Goal: Task Accomplishment & Management: Manage account settings

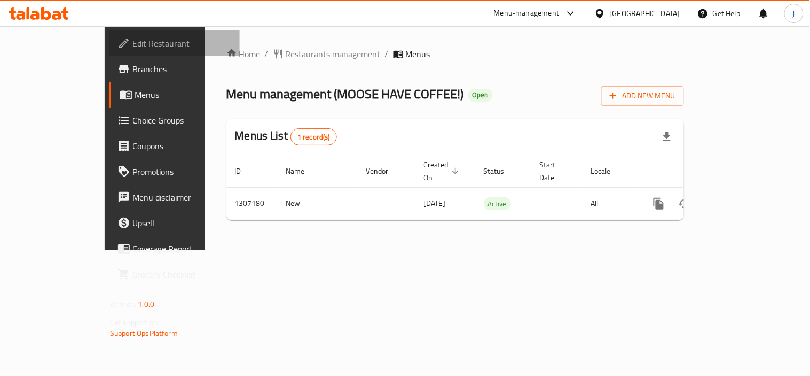
click at [132, 40] on span "Edit Restaurant" at bounding box center [181, 43] width 99 height 13
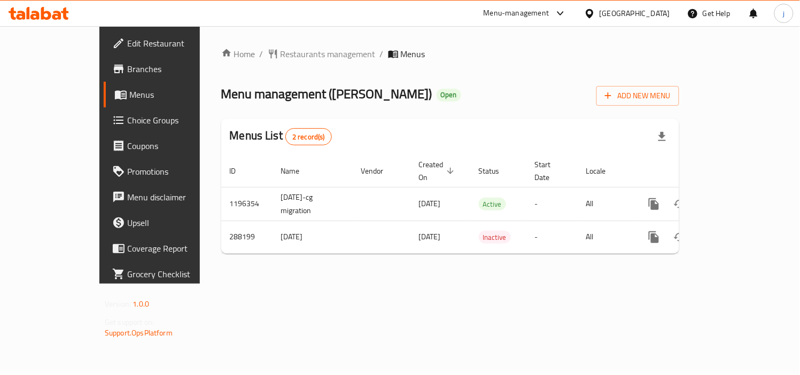
click at [261, 45] on div "Home / Restaurants management / Menus Menu management ( Baba Domie ) Open Add N…" at bounding box center [450, 155] width 501 height 258
click at [280, 55] on span "Restaurants management" at bounding box center [327, 54] width 95 height 13
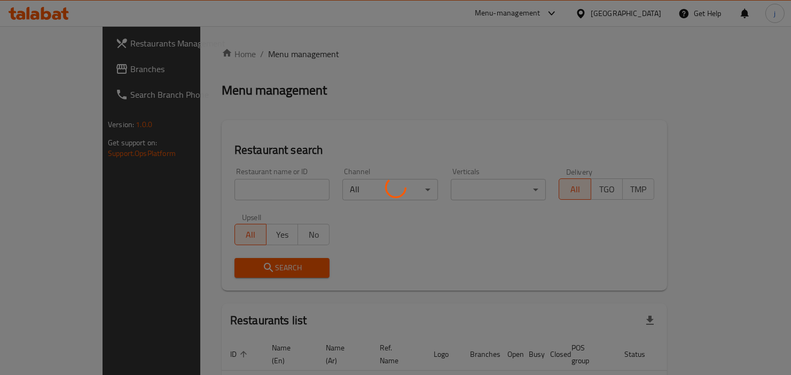
click at [76, 76] on div at bounding box center [395, 187] width 791 height 375
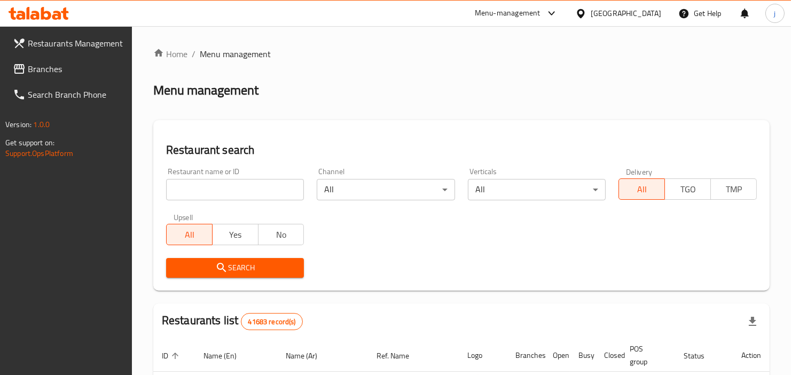
click at [76, 76] on link "Branches" at bounding box center [68, 69] width 128 height 26
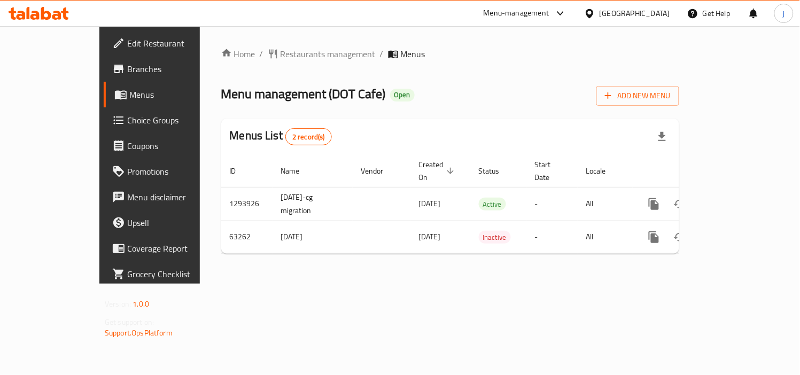
click at [586, 12] on icon at bounding box center [589, 13] width 11 height 11
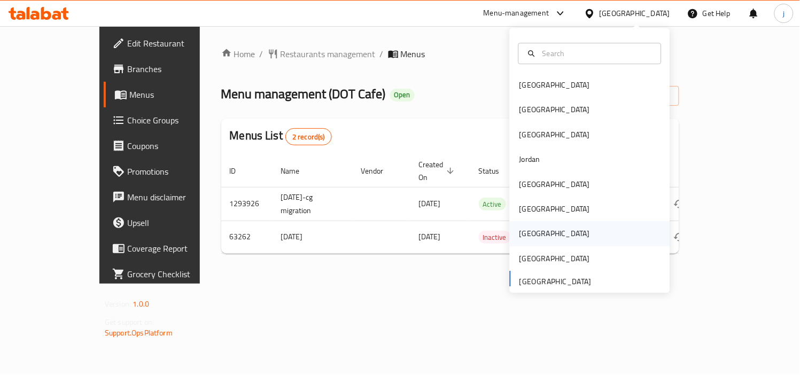
click at [535, 230] on div "Qatar" at bounding box center [555, 234] width 88 height 25
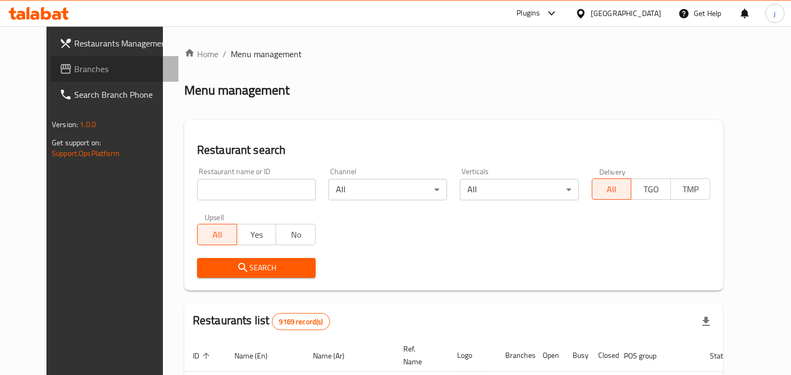
click at [67, 58] on link "Branches" at bounding box center [115, 69] width 128 height 26
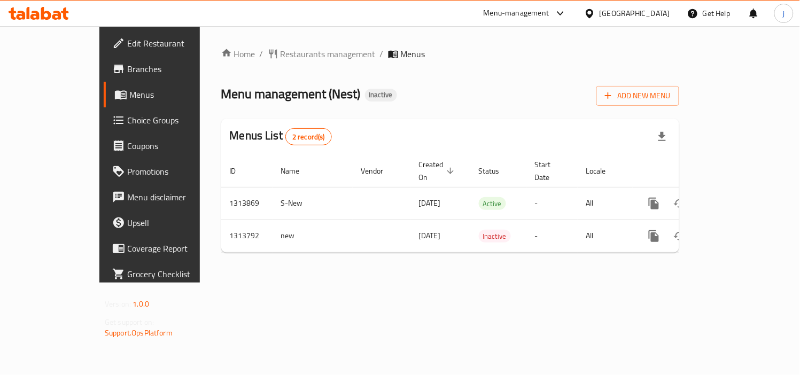
click at [659, 13] on div "Qatar" at bounding box center [634, 13] width 71 height 12
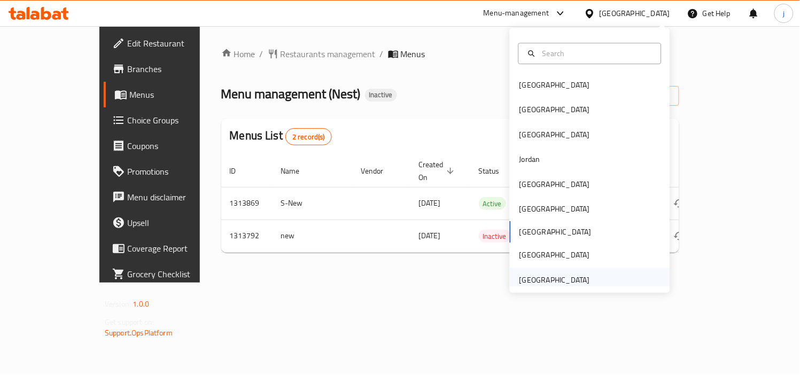
click at [548, 278] on div "United Arab Emirates" at bounding box center [554, 280] width 71 height 12
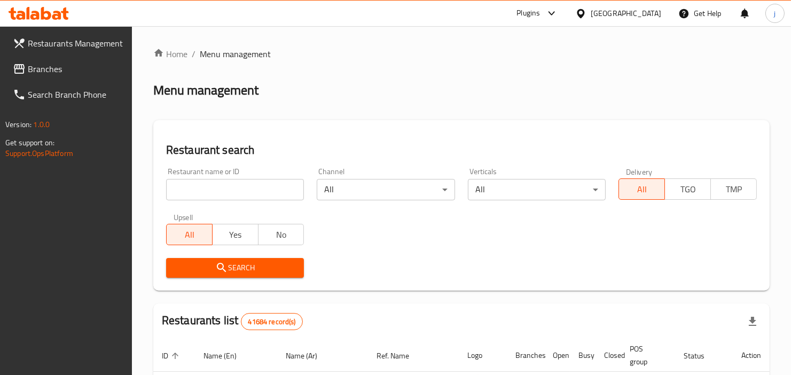
click at [49, 63] on span "Branches" at bounding box center [76, 69] width 96 height 13
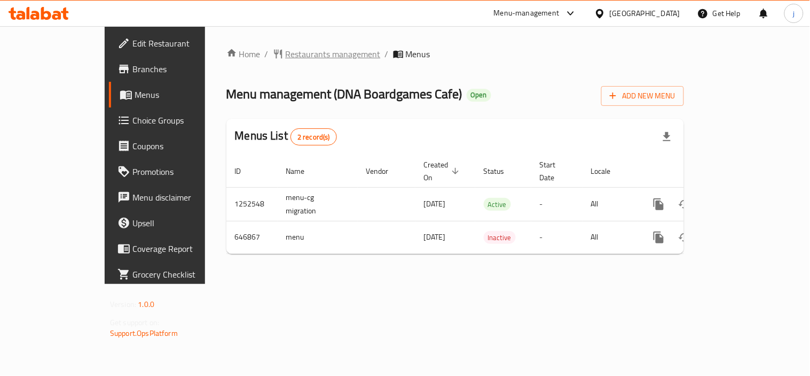
click at [286, 55] on span "Restaurants management" at bounding box center [333, 54] width 95 height 13
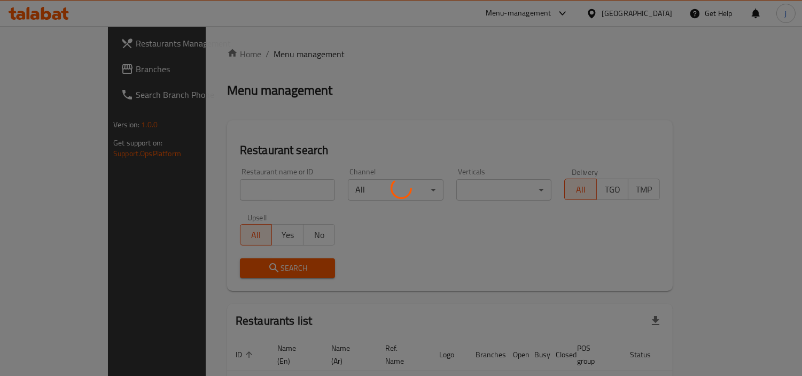
click at [62, 72] on div at bounding box center [401, 188] width 802 height 376
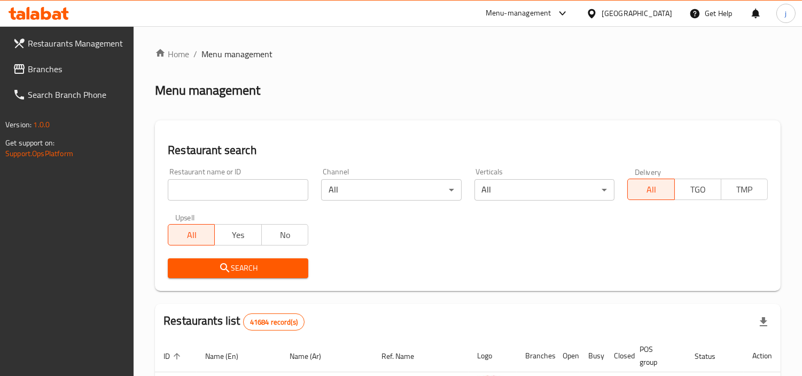
drag, startPoint x: 62, startPoint y: 72, endPoint x: 18, endPoint y: 77, distance: 44.1
click at [62, 72] on span "Branches" at bounding box center [77, 69] width 98 height 13
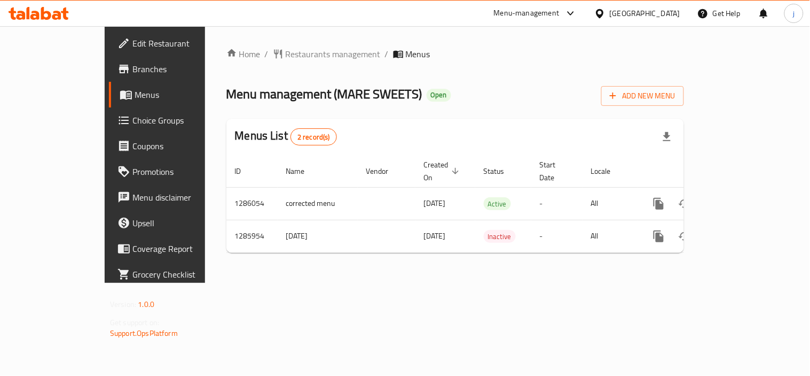
click at [652, 15] on div "[GEOGRAPHIC_DATA]" at bounding box center [645, 13] width 71 height 12
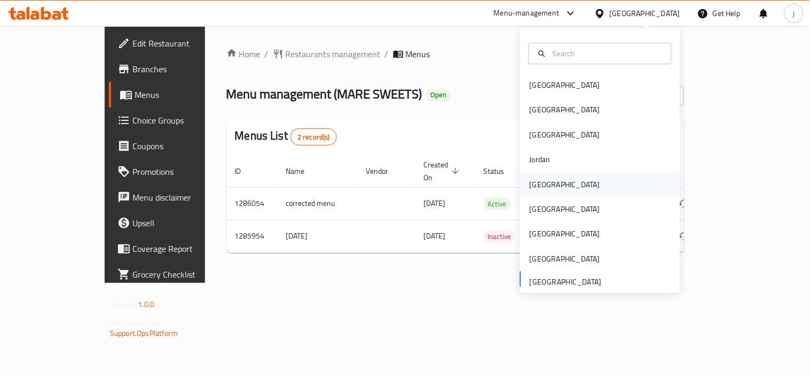
click at [534, 189] on div "Kuwait" at bounding box center [565, 184] width 71 height 12
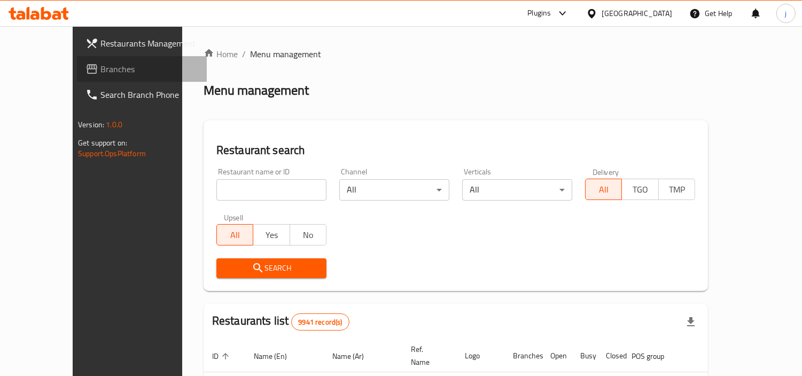
click at [100, 73] on span "Branches" at bounding box center [149, 69] width 98 height 13
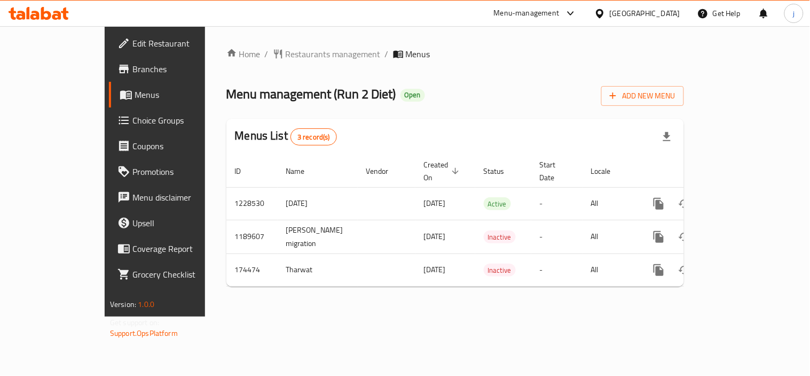
click at [132, 119] on span "Choice Groups" at bounding box center [181, 120] width 99 height 13
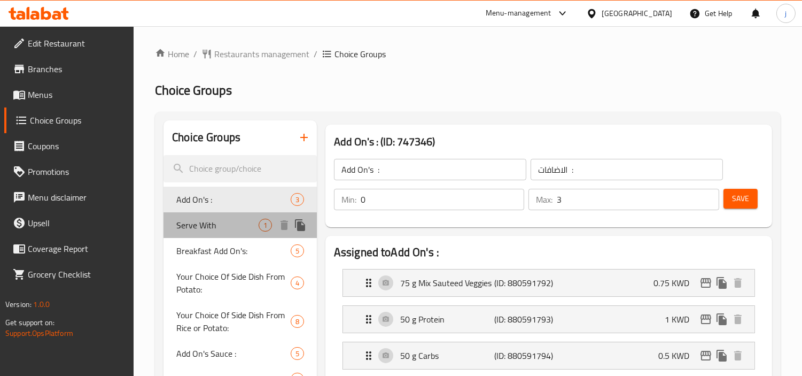
click at [210, 225] on span "Serve With" at bounding box center [217, 225] width 82 height 13
type input "Serve With"
type input "تقدم مع"
type input "1"
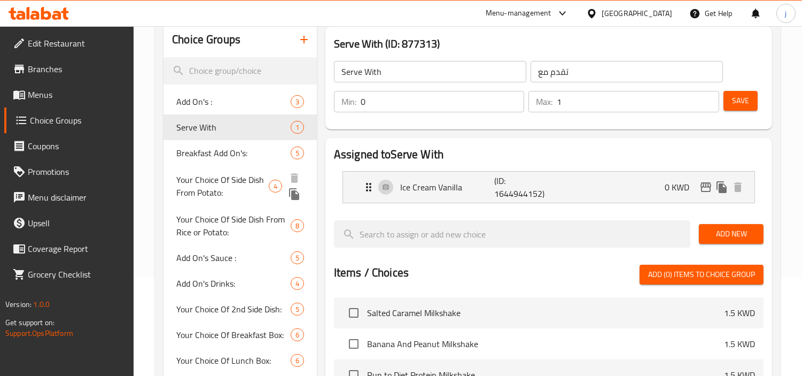
scroll to position [119, 0]
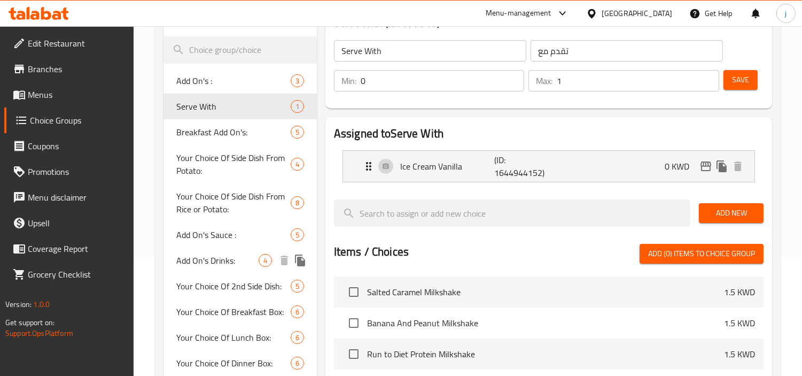
click at [207, 259] on span "Add On's Drinks:" at bounding box center [217, 260] width 82 height 13
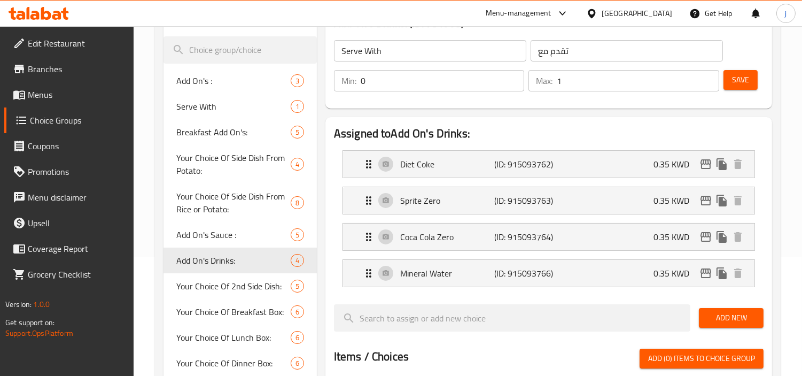
type input "Add On's Drinks:"
type input "الاضافات المشروبات:"
type input "4"
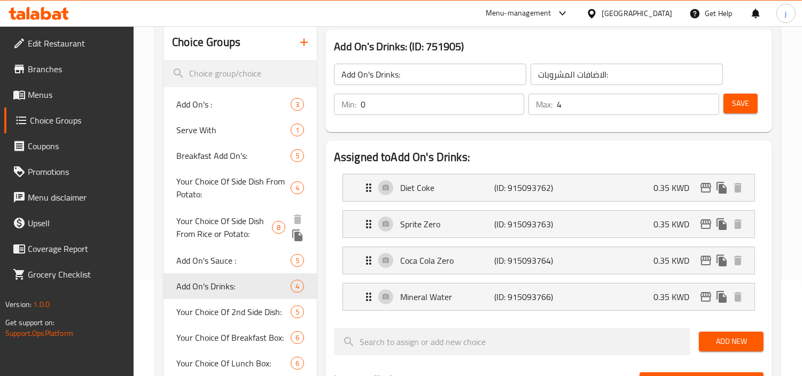
scroll to position [59, 0]
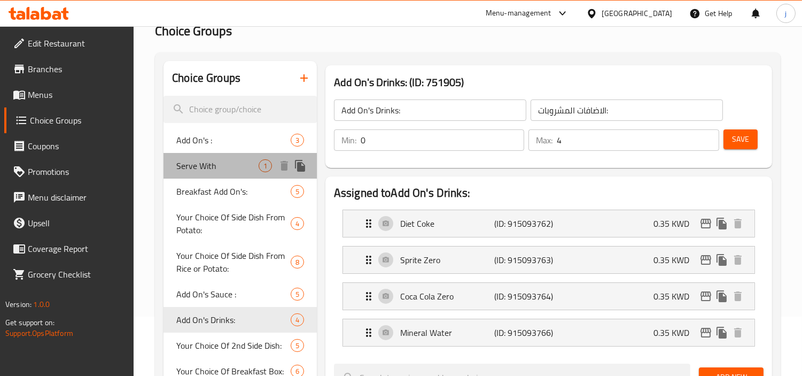
click at [199, 163] on span "Serve With" at bounding box center [217, 165] width 82 height 13
type input "Serve With"
type input "تقدم مع"
type input "1"
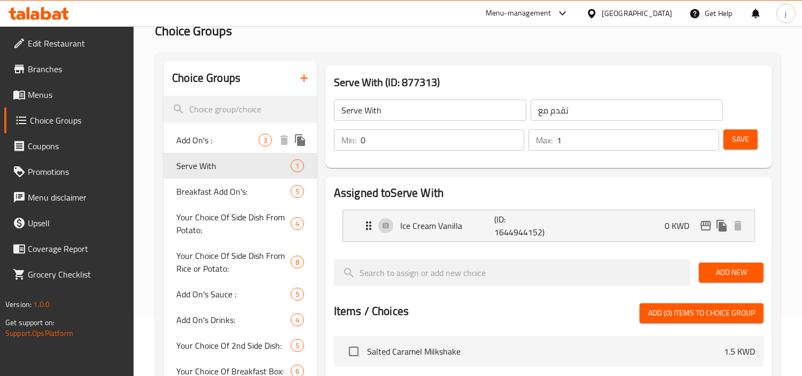
scroll to position [0, 0]
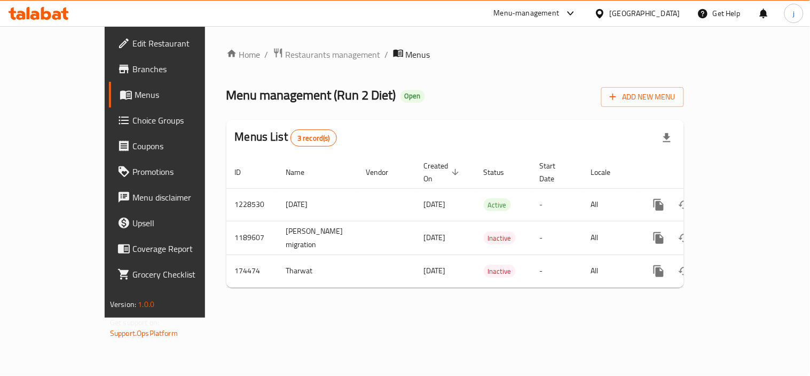
drag, startPoint x: 641, startPoint y: 7, endPoint x: 647, endPoint y: 11, distance: 7.3
click at [642, 7] on div "[GEOGRAPHIC_DATA]" at bounding box center [637, 14] width 103 height 26
click at [606, 11] on icon at bounding box center [600, 13] width 11 height 11
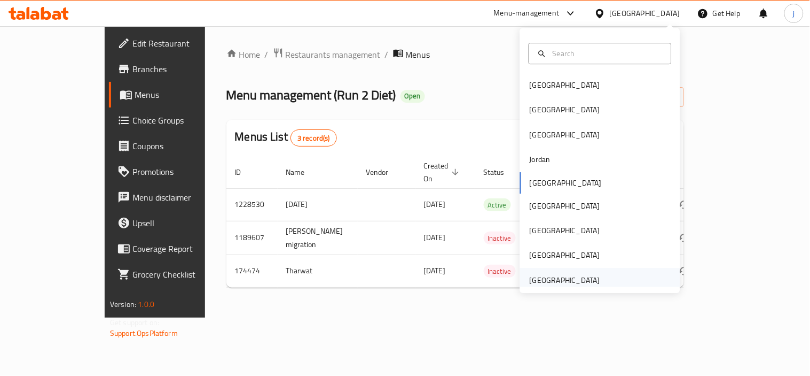
click at [577, 279] on div "[GEOGRAPHIC_DATA]" at bounding box center [565, 280] width 71 height 12
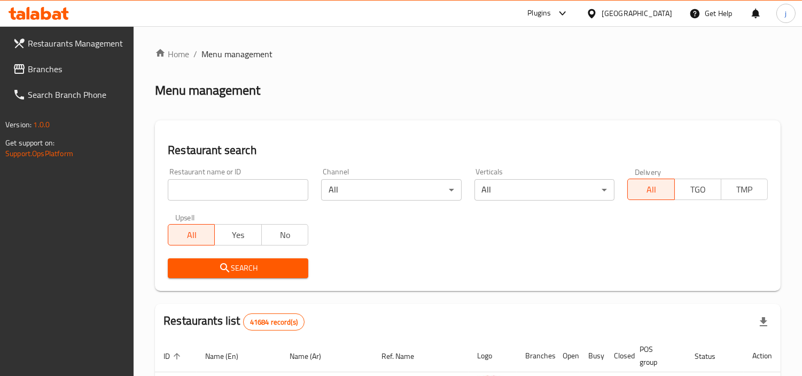
click at [52, 70] on span "Branches" at bounding box center [77, 69] width 98 height 13
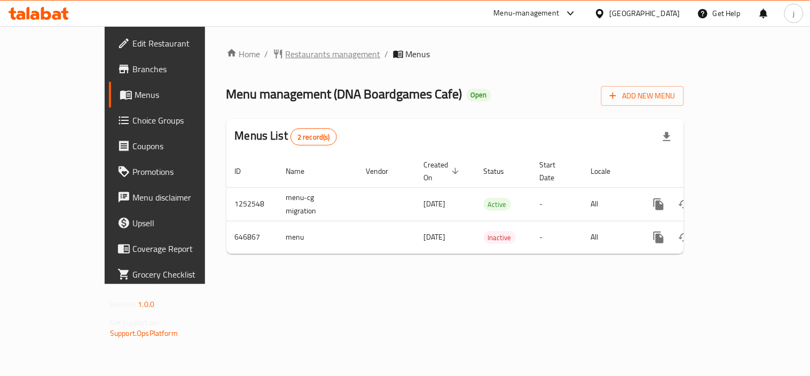
click at [286, 56] on span "Restaurants management" at bounding box center [333, 54] width 95 height 13
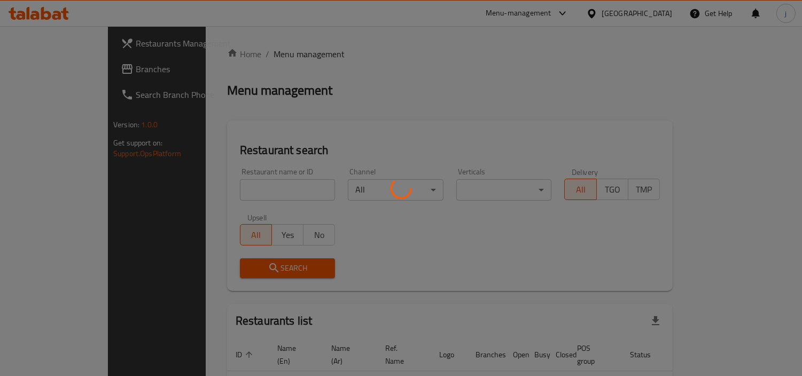
click at [34, 68] on div at bounding box center [401, 188] width 802 height 376
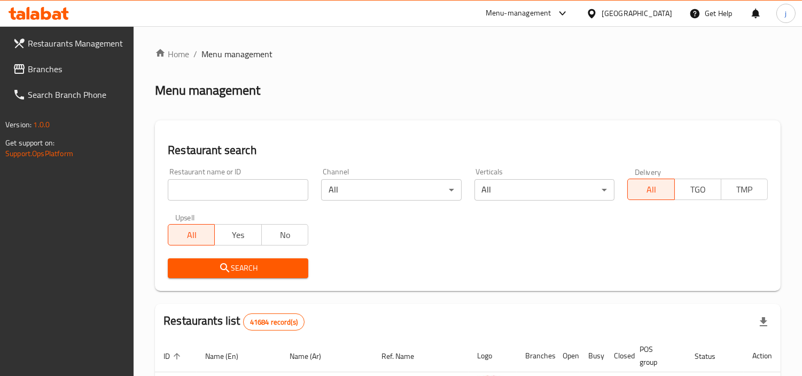
click at [34, 68] on span "Branches" at bounding box center [77, 69] width 98 height 13
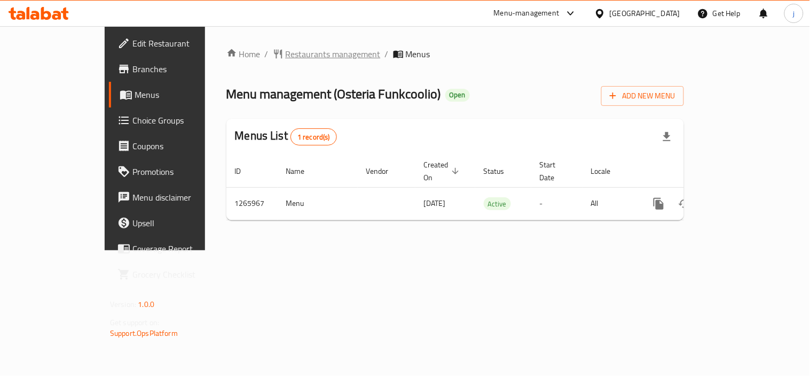
click at [286, 60] on span "Restaurants management" at bounding box center [333, 54] width 95 height 13
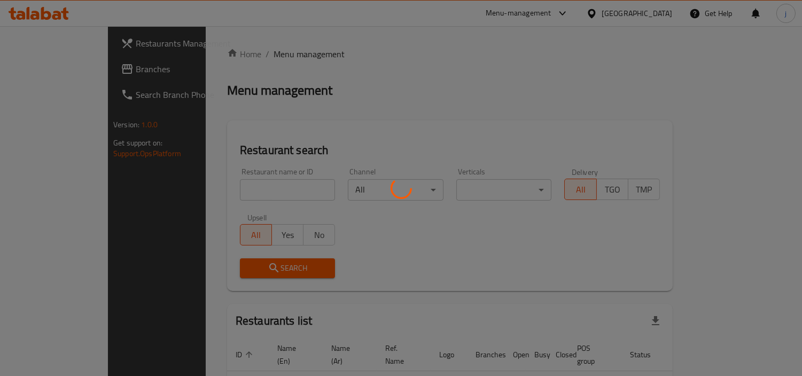
click at [243, 48] on div at bounding box center [401, 188] width 802 height 376
click at [41, 60] on div at bounding box center [401, 188] width 802 height 376
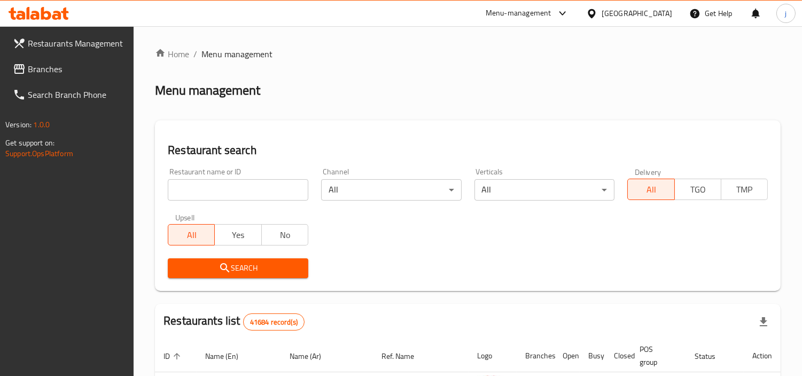
click at [41, 63] on span "Branches" at bounding box center [77, 69] width 98 height 13
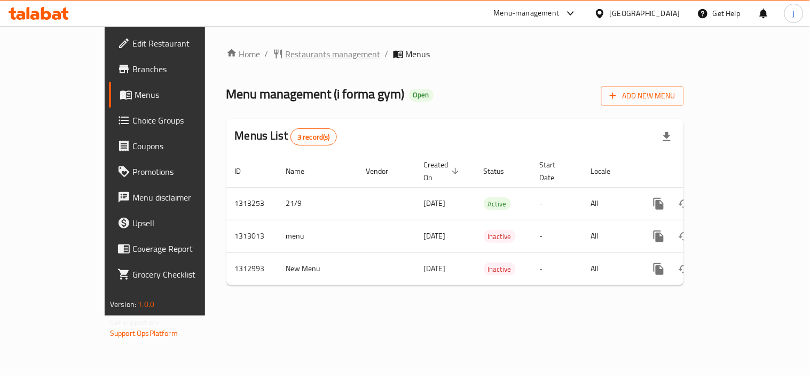
click at [286, 53] on span "Restaurants management" at bounding box center [333, 54] width 95 height 13
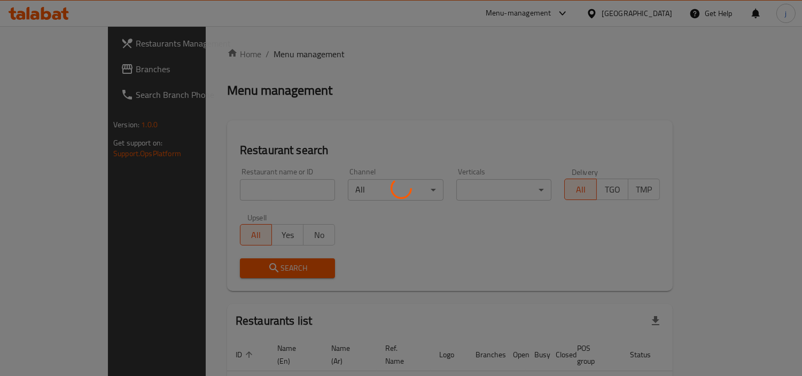
click at [48, 70] on div at bounding box center [401, 188] width 802 height 376
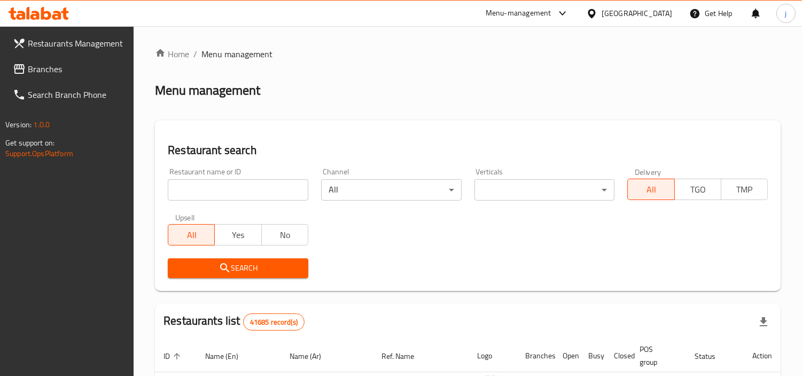
click at [48, 70] on span "Branches" at bounding box center [77, 69] width 98 height 13
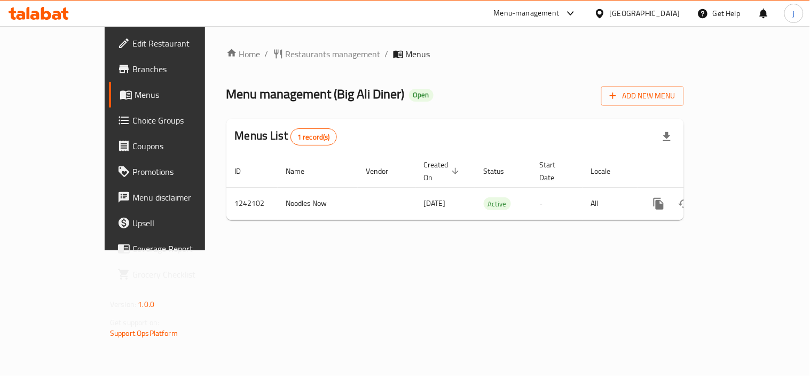
click at [601, 17] on icon at bounding box center [599, 13] width 7 height 9
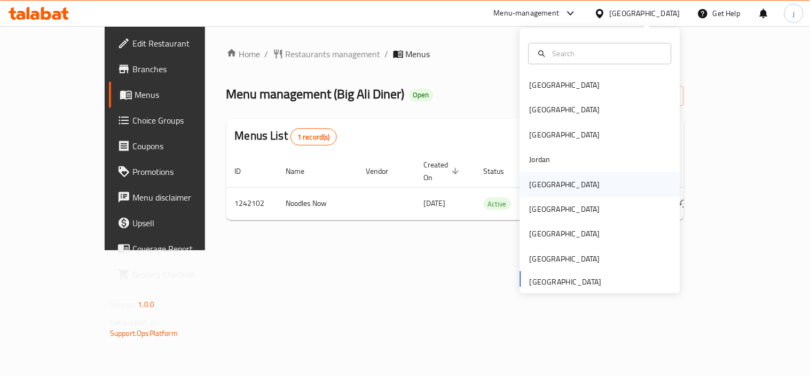
click at [538, 178] on div "[GEOGRAPHIC_DATA]" at bounding box center [565, 184] width 71 height 12
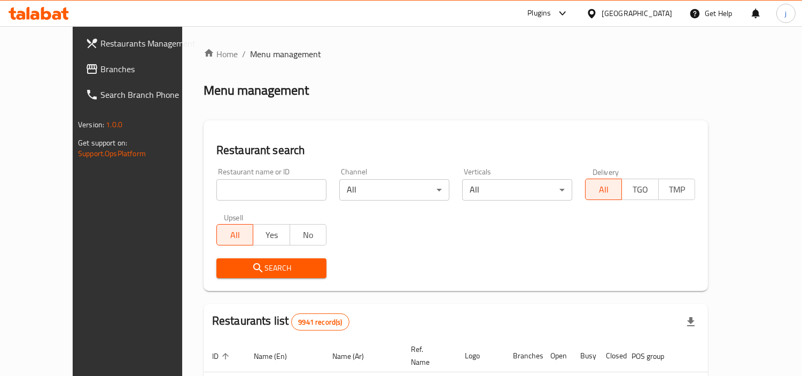
drag, startPoint x: 34, startPoint y: 65, endPoint x: 9, endPoint y: 65, distance: 25.6
click at [100, 65] on span "Branches" at bounding box center [149, 69] width 98 height 13
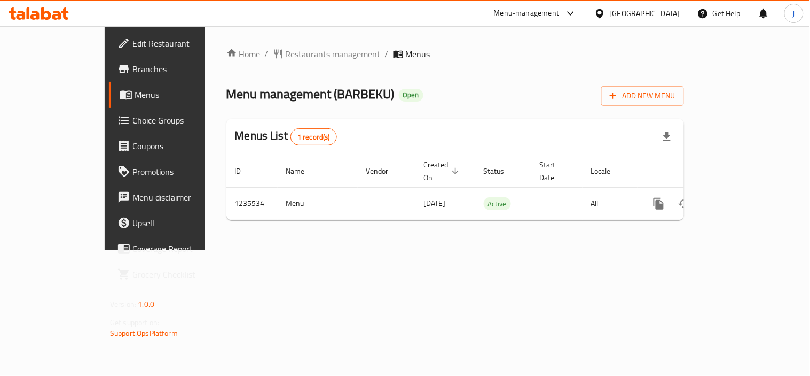
click at [610, 13] on div at bounding box center [602, 13] width 15 height 12
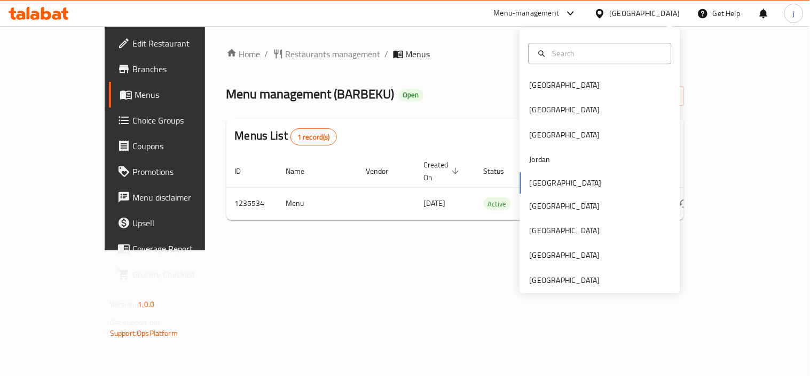
click at [569, 287] on div "[GEOGRAPHIC_DATA] [GEOGRAPHIC_DATA] [GEOGRAPHIC_DATA] [GEOGRAPHIC_DATA] [GEOGRA…" at bounding box center [600, 160] width 160 height 265
click at [569, 280] on div "[GEOGRAPHIC_DATA]" at bounding box center [565, 280] width 71 height 12
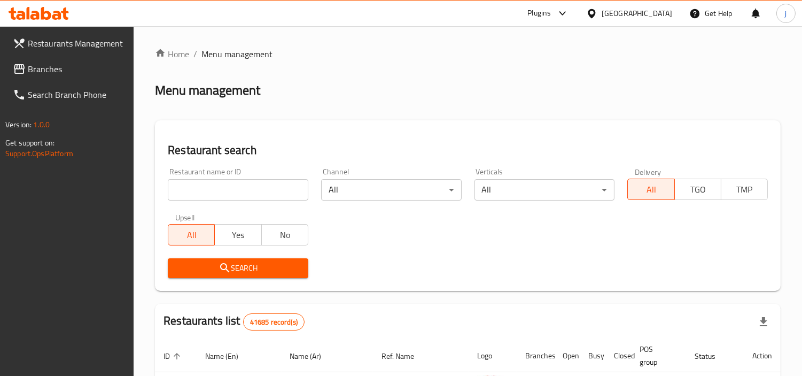
click at [45, 53] on link "Restaurants Management" at bounding box center [69, 43] width 130 height 26
click at [45, 63] on span "Branches" at bounding box center [77, 69] width 98 height 13
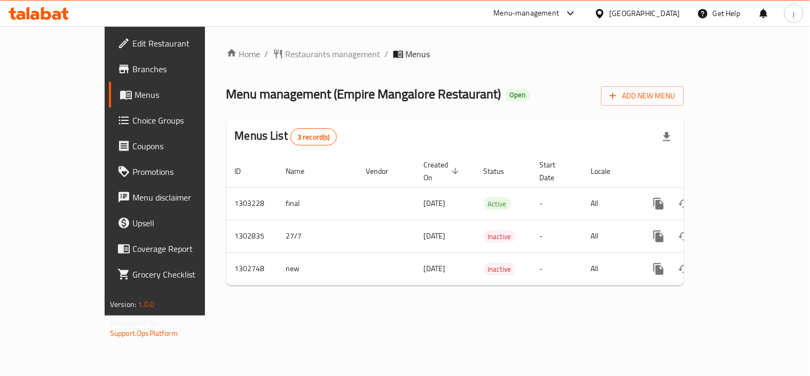
click at [614, 13] on div "United Arab Emirates" at bounding box center [645, 13] width 71 height 12
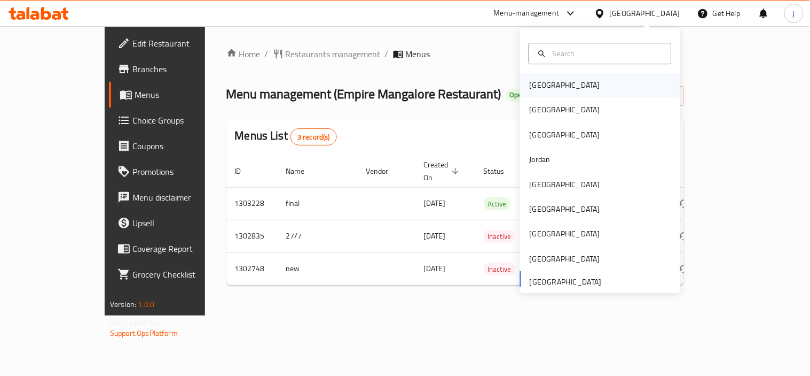
click at [532, 84] on div "Bahrain" at bounding box center [565, 85] width 71 height 12
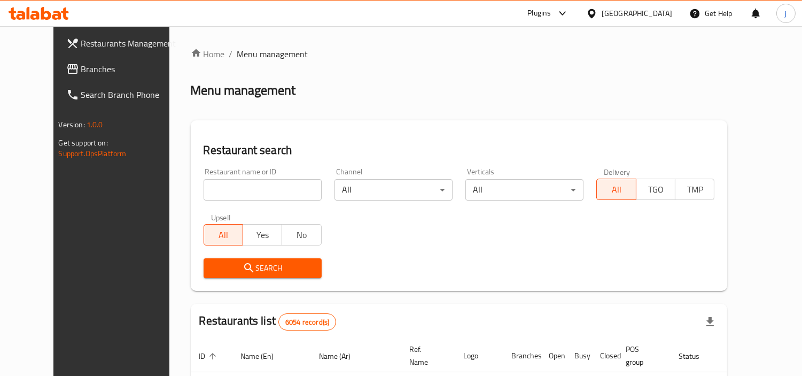
click at [81, 75] on span "Branches" at bounding box center [130, 69] width 98 height 13
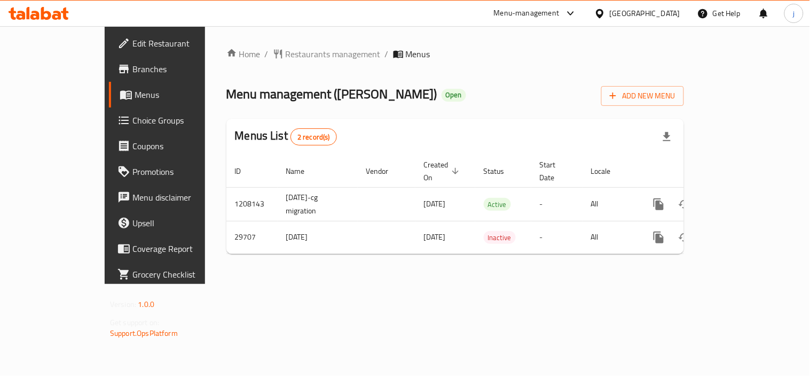
click at [606, 11] on icon at bounding box center [600, 13] width 11 height 11
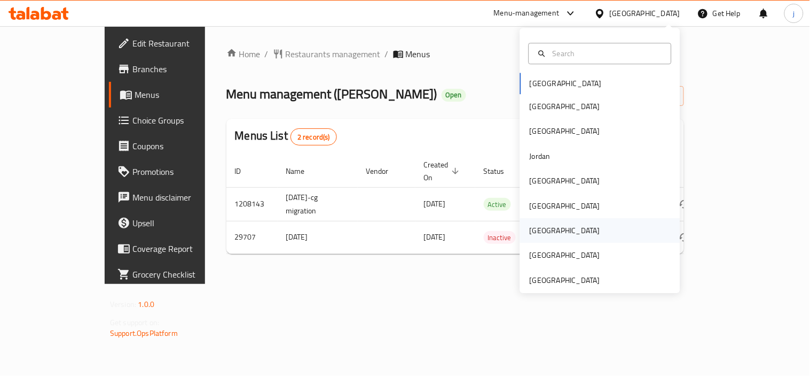
click at [553, 230] on div "[GEOGRAPHIC_DATA]" at bounding box center [600, 230] width 160 height 25
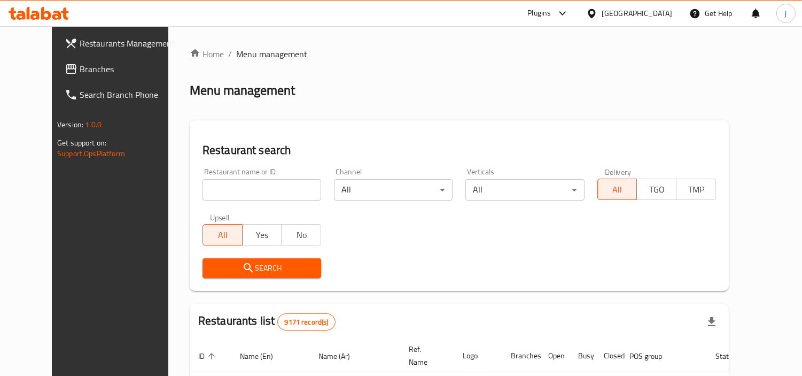
click at [80, 63] on span "Branches" at bounding box center [129, 69] width 98 height 13
